Goal: Find specific page/section

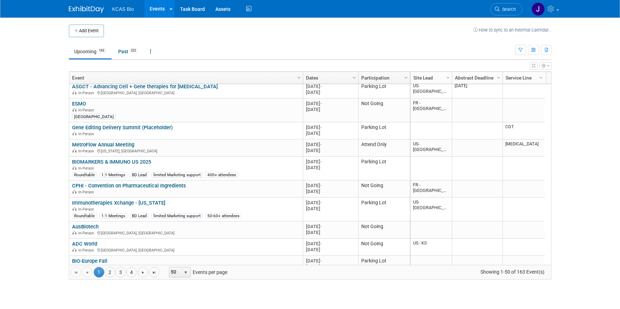
scroll to position [504, 0]
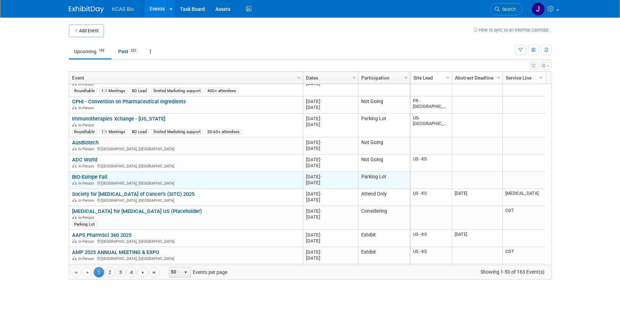
click at [86, 174] on link "BIO-Europe Fall" at bounding box center [89, 177] width 35 height 6
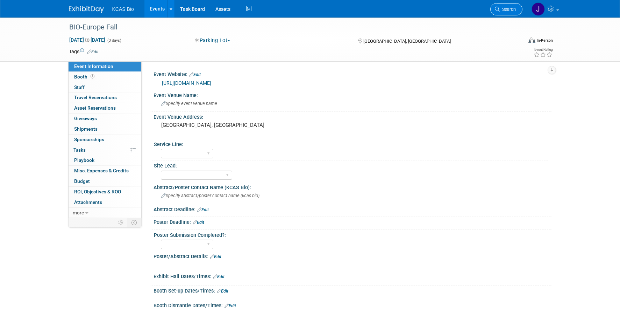
click at [508, 9] on span "Search" at bounding box center [508, 9] width 16 height 5
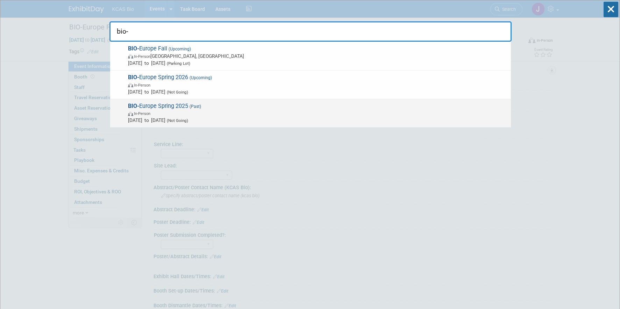
type input "bio-"
click at [199, 105] on span "(Past)" at bounding box center [194, 106] width 13 height 5
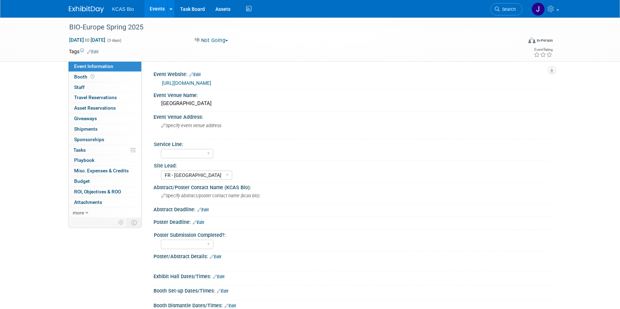
select select "FR - [GEOGRAPHIC_DATA]"
click at [504, 8] on span "Search" at bounding box center [508, 9] width 16 height 5
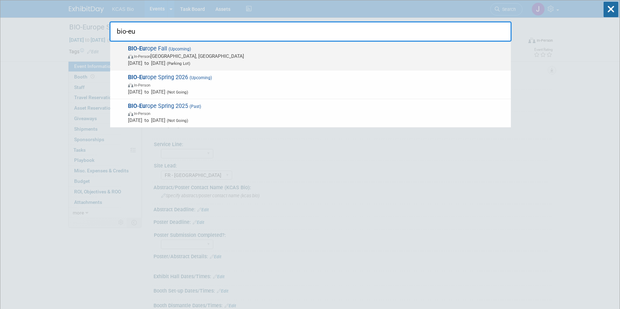
type input "bio-eu"
click at [179, 55] on span "In-Person Vienna, Austria" at bounding box center [318, 55] width 380 height 7
